Goal: Complete application form

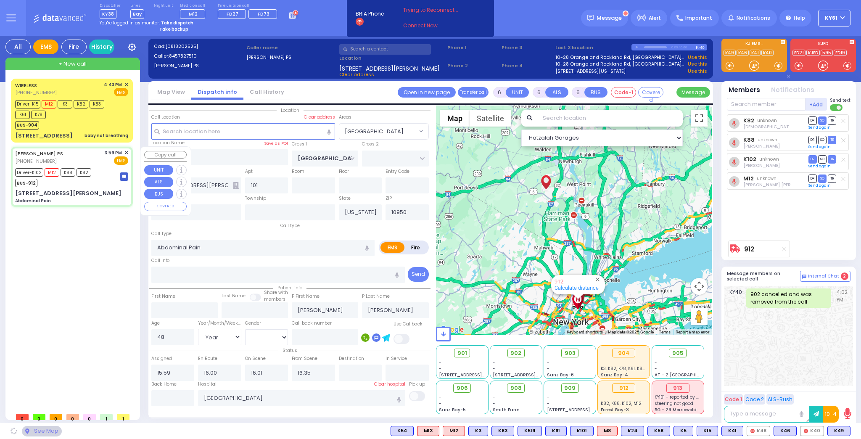
select select "[GEOGRAPHIC_DATA]"
select select "Year"
select select "[DEMOGRAPHIC_DATA]"
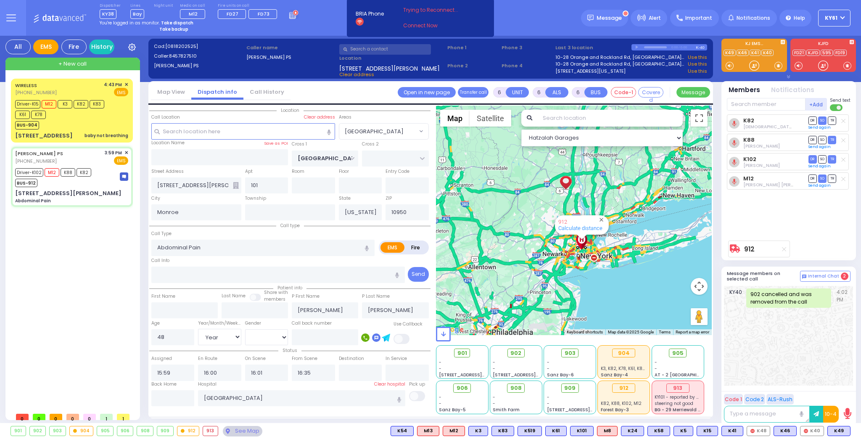
select select
radio input "true"
select select "Year"
select select "[DEMOGRAPHIC_DATA]"
select select "Hatzalah Garages"
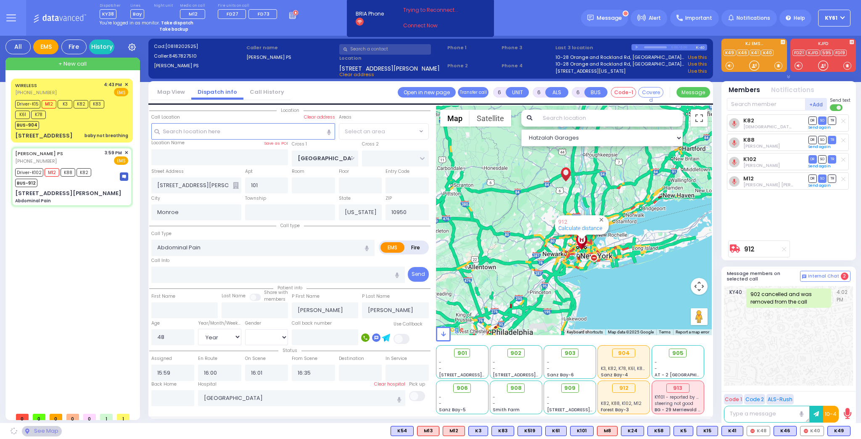
select select
radio input "true"
select select "Year"
select select "[DEMOGRAPHIC_DATA]"
select select "Hatzalah Garages"
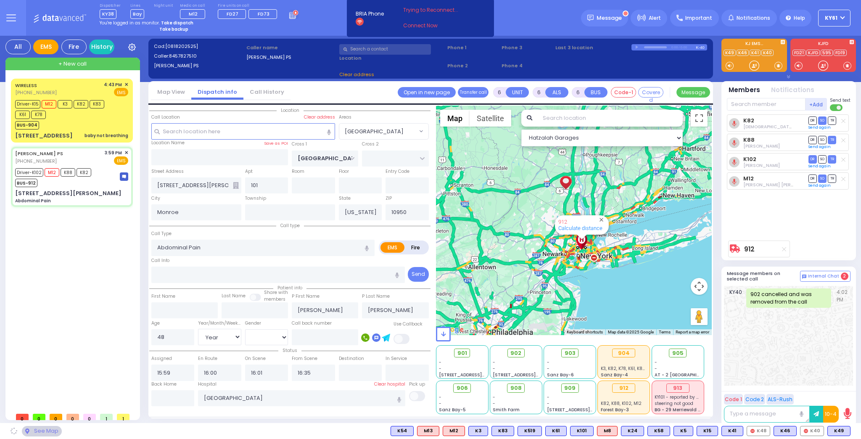
select select "[GEOGRAPHIC_DATA]"
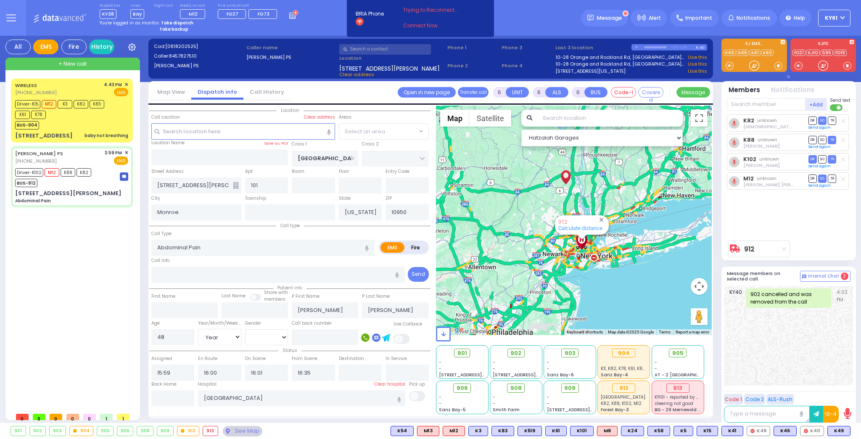
select select "[GEOGRAPHIC_DATA]"
select select
radio input "true"
select select "Year"
select select "[DEMOGRAPHIC_DATA]"
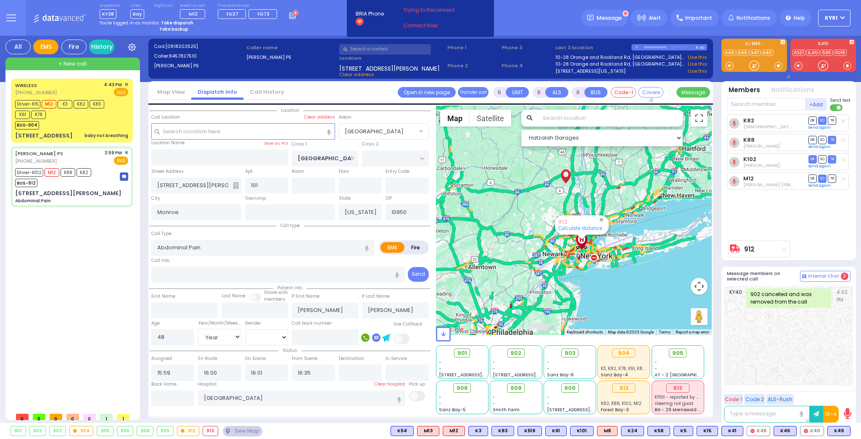
select select "Hatzalah Garages"
select select "[GEOGRAPHIC_DATA]"
select select
radio input "true"
select select "Year"
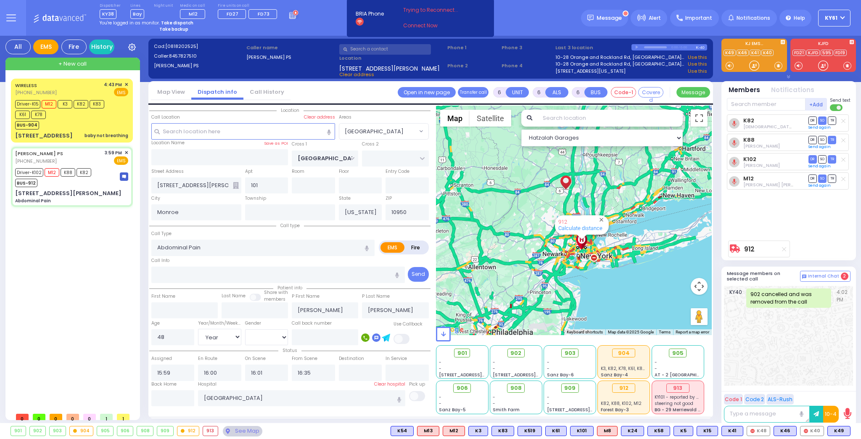
select select "[DEMOGRAPHIC_DATA]"
select select "Hatzalah Garages"
select select "[GEOGRAPHIC_DATA]"
select select
radio input "true"
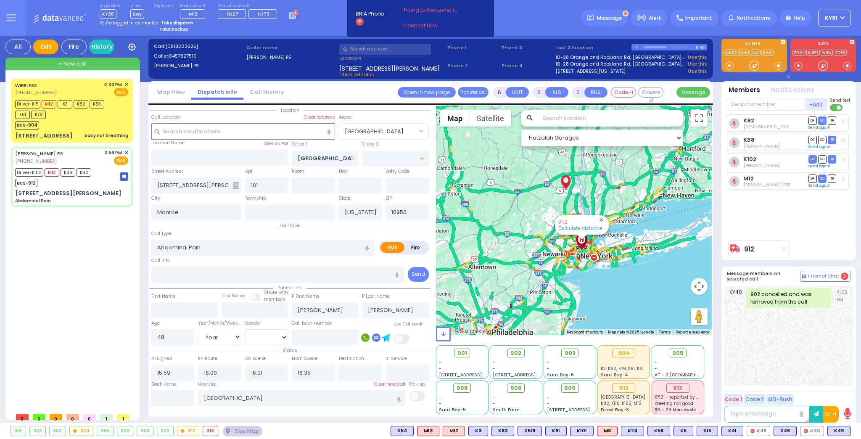
select select "Year"
select select "[DEMOGRAPHIC_DATA]"
type input "17:39"
select select "Hatzalah Garages"
select select "[GEOGRAPHIC_DATA]"
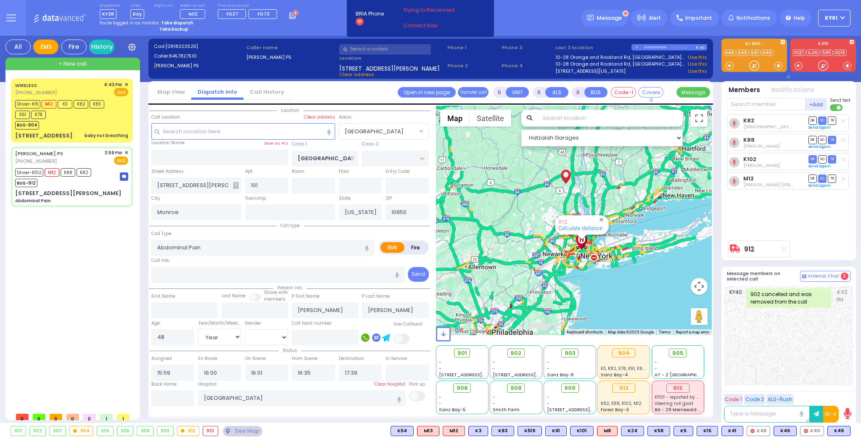
select select
radio input "true"
select select "Year"
select select "[DEMOGRAPHIC_DATA]"
select select "Hatzalah Garages"
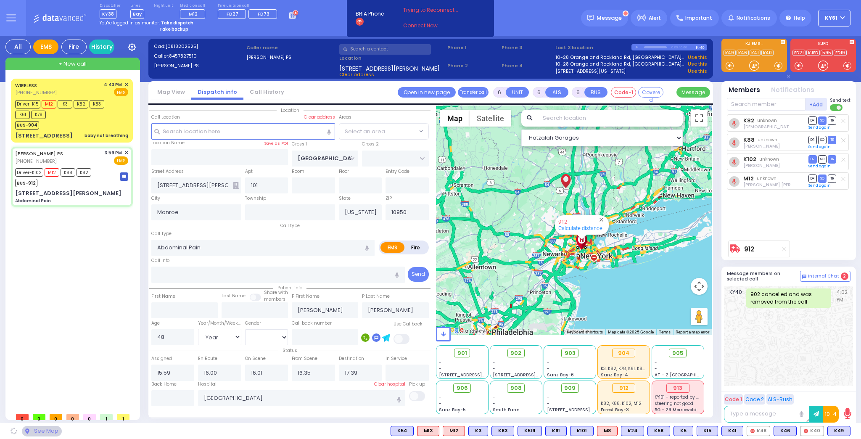
select select "[GEOGRAPHIC_DATA]"
select select
radio input "true"
select select "Year"
select select "[DEMOGRAPHIC_DATA]"
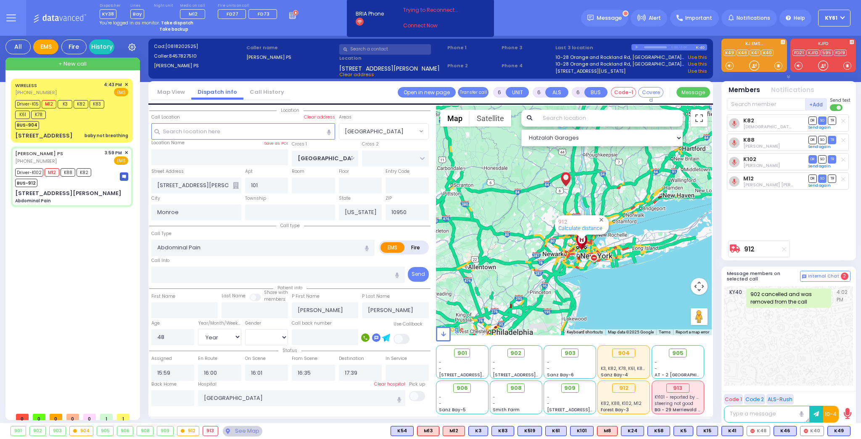
select select "Hatzalah Garages"
select select "[GEOGRAPHIC_DATA]"
select select
radio input "true"
select select "Year"
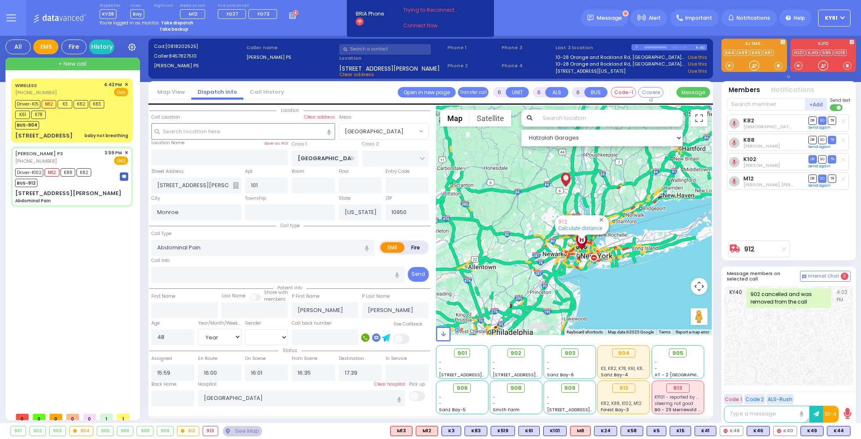
select select "[DEMOGRAPHIC_DATA]"
select select "Hatzalah Garages"
select select "[GEOGRAPHIC_DATA]"
select select
radio input "true"
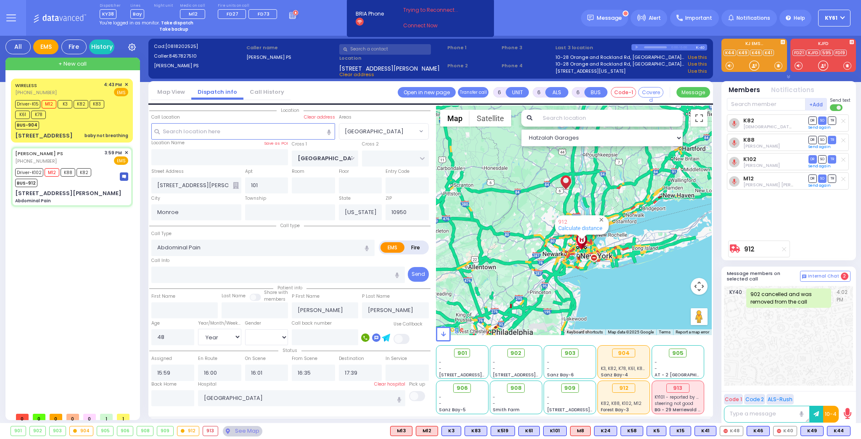
select select "Year"
select select "[DEMOGRAPHIC_DATA]"
select select "Hatzalah Garages"
select select "[GEOGRAPHIC_DATA]"
select select
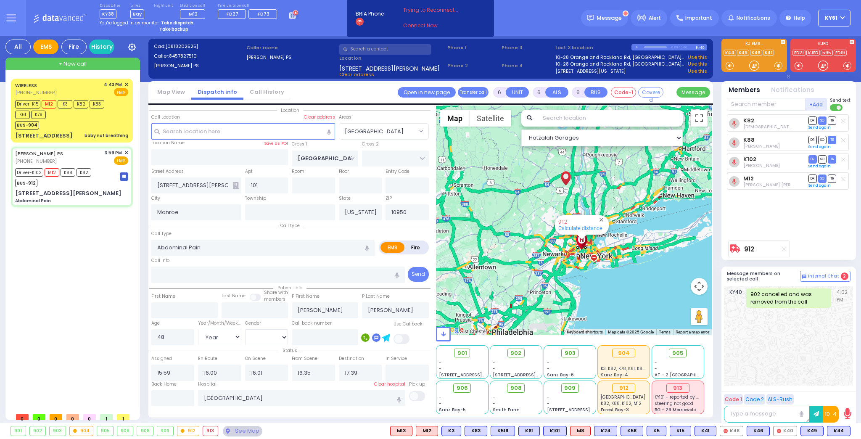
radio input "true"
select select "Year"
select select "[DEMOGRAPHIC_DATA]"
select select "Hatzalah Garages"
select select "[GEOGRAPHIC_DATA]"
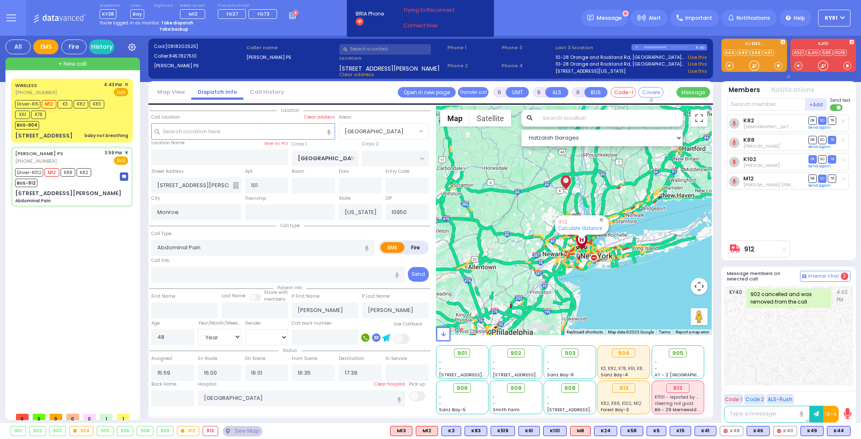
select select
radio input "true"
select select "Year"
select select "[DEMOGRAPHIC_DATA]"
select select "Hatzalah Garages"
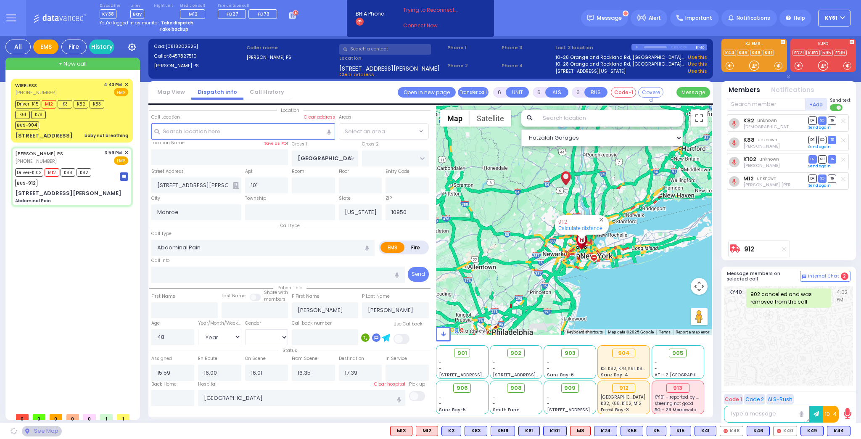
select select "[GEOGRAPHIC_DATA]"
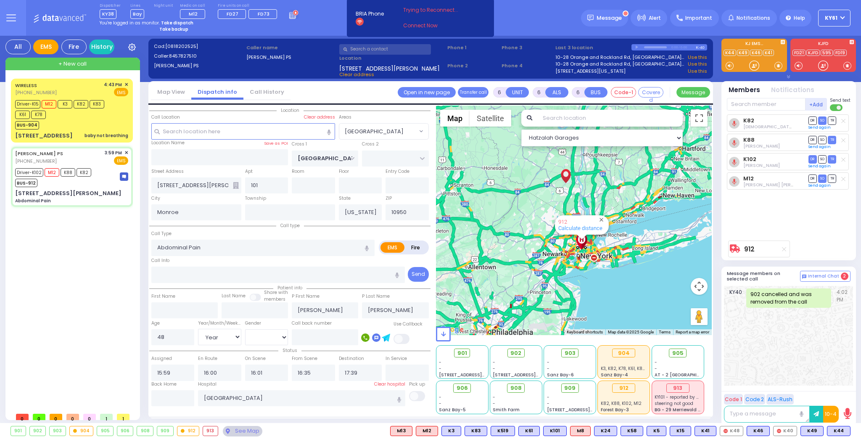
select select
radio input "true"
select select "Year"
select select "[DEMOGRAPHIC_DATA]"
select select "Hatzalah Garages"
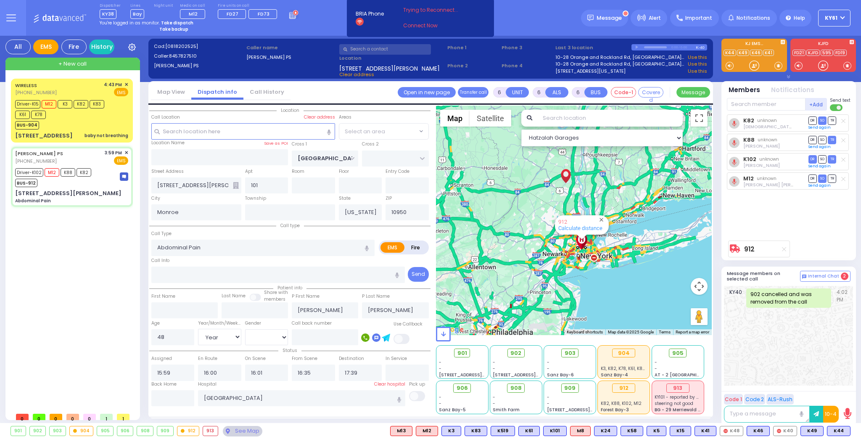
select select "[GEOGRAPHIC_DATA]"
select select
radio input "true"
select select "Year"
select select "[DEMOGRAPHIC_DATA]"
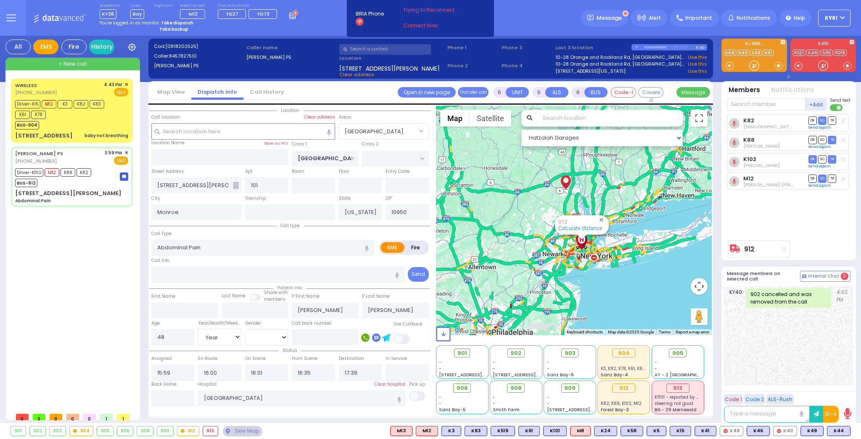
select select "Hatzalah Garages"
select select "[GEOGRAPHIC_DATA]"
select select
radio input "true"
select select "Year"
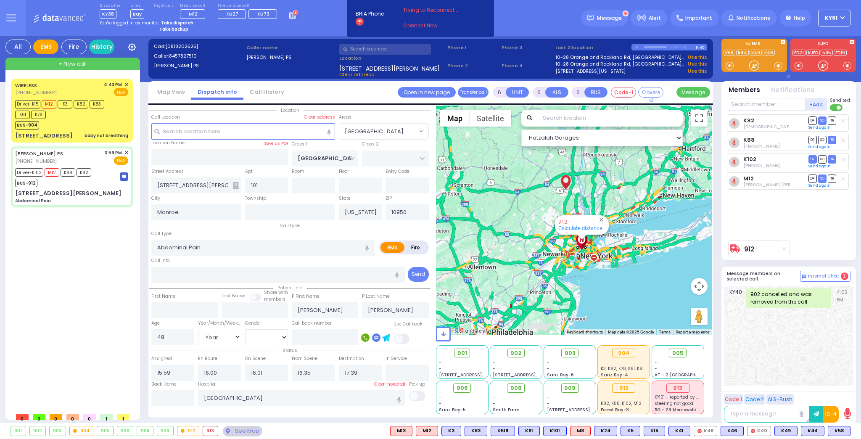
select select "[DEMOGRAPHIC_DATA]"
select select "Hatzalah Garages"
select select "[GEOGRAPHIC_DATA]"
select select
radio input "true"
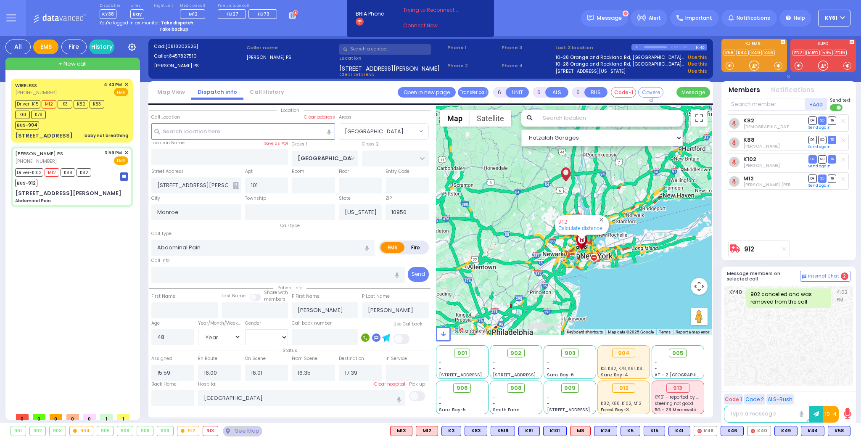
select select "Year"
select select "[DEMOGRAPHIC_DATA]"
select select "Hatzalah Garages"
select select "[GEOGRAPHIC_DATA]"
select select
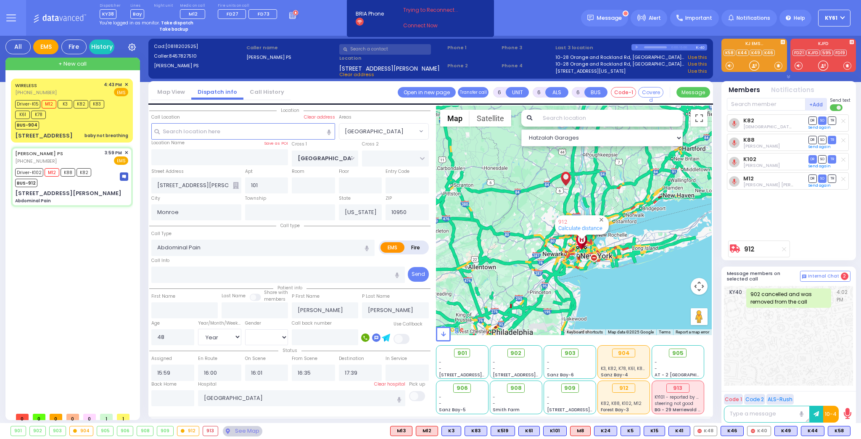
radio input "true"
select select "Year"
select select "[DEMOGRAPHIC_DATA]"
select select "Hatzalah Garages"
select select "[GEOGRAPHIC_DATA]"
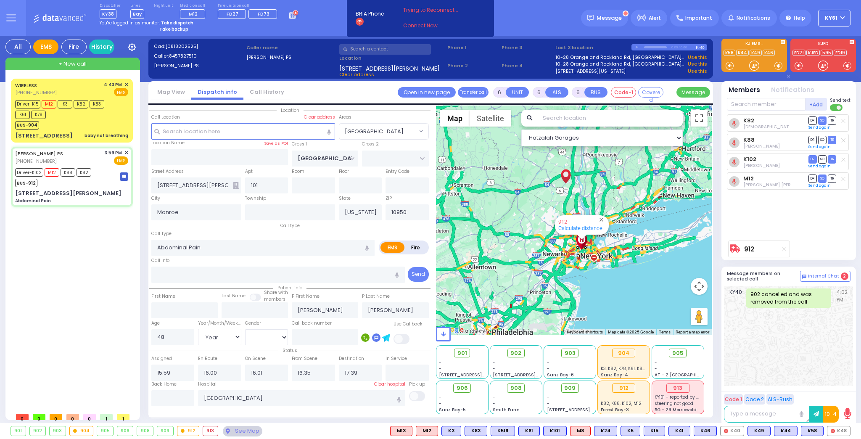
select select
radio input "true"
select select "Year"
select select "[DEMOGRAPHIC_DATA]"
select select "Hatzalah Garages"
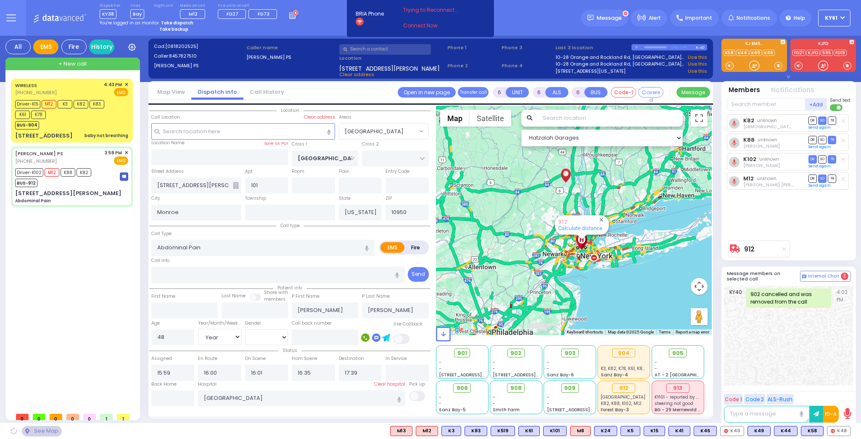
select select "[GEOGRAPHIC_DATA]"
